Goal: Find specific page/section: Find specific page/section

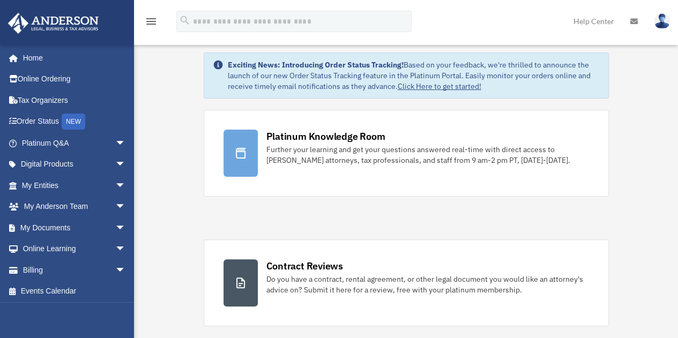
scroll to position [21, 0]
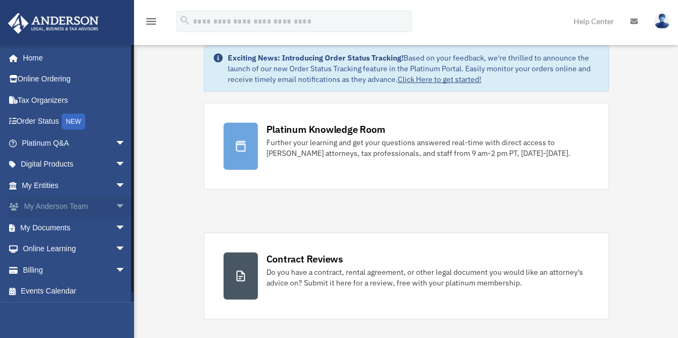
click at [58, 206] on link "My [PERSON_NAME] Team arrow_drop_down" at bounding box center [74, 206] width 134 height 21
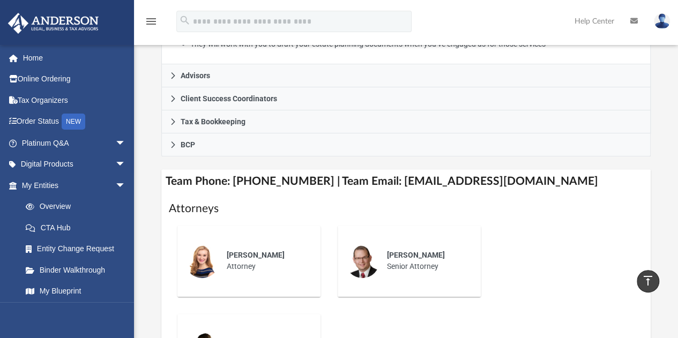
scroll to position [300, 0]
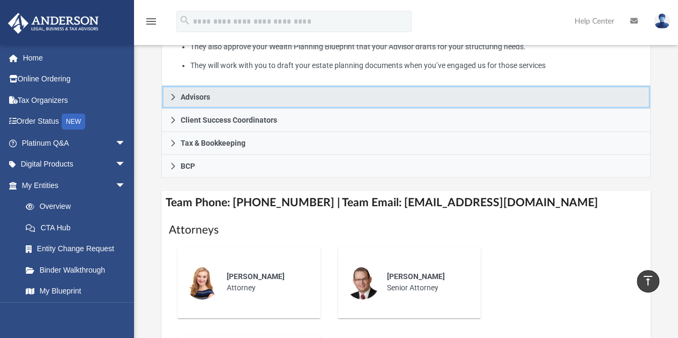
click at [171, 95] on icon at bounding box center [172, 96] width 7 height 7
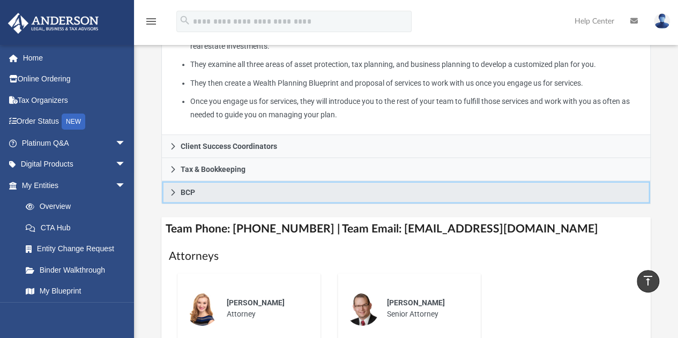
click at [170, 191] on icon at bounding box center [172, 192] width 7 height 7
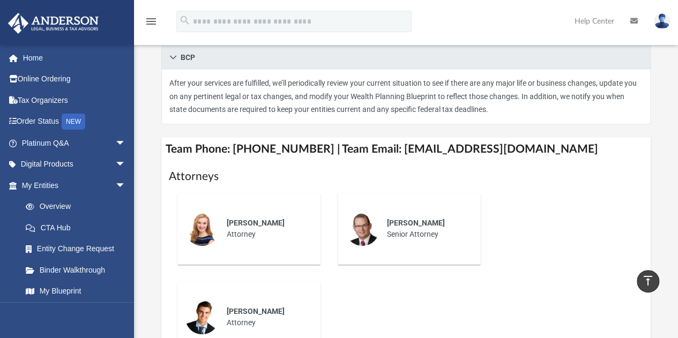
click at [170, 191] on div "[PERSON_NAME] Attorney" at bounding box center [249, 229] width 160 height 88
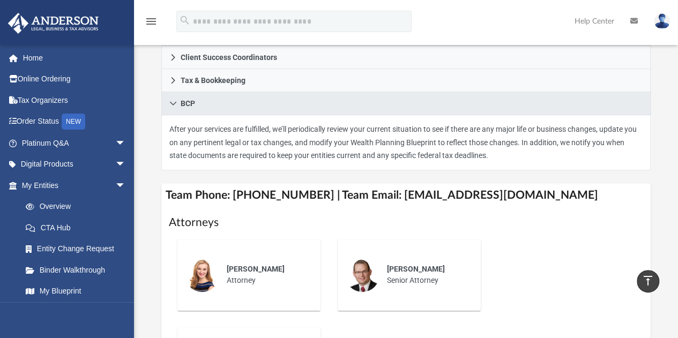
scroll to position [0, 0]
